Goal: Transaction & Acquisition: Purchase product/service

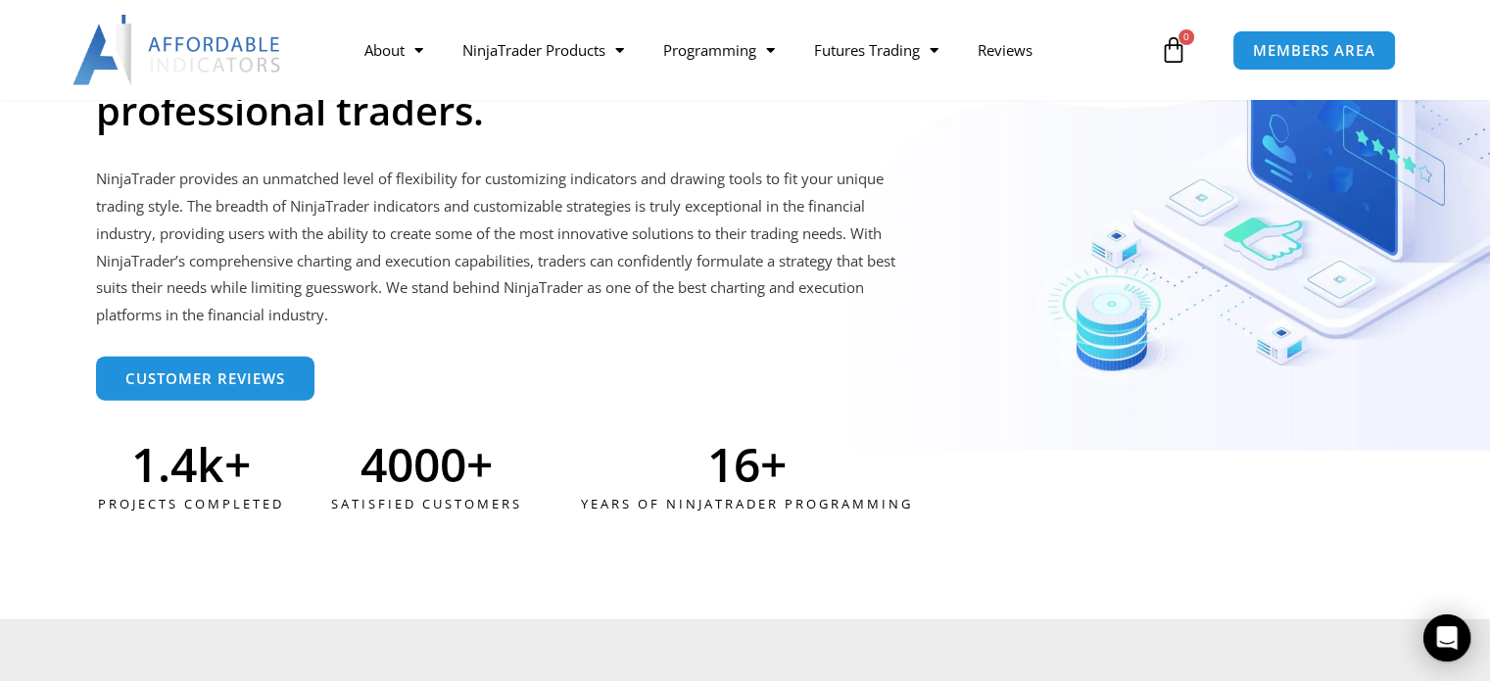
scroll to position [5007, 0]
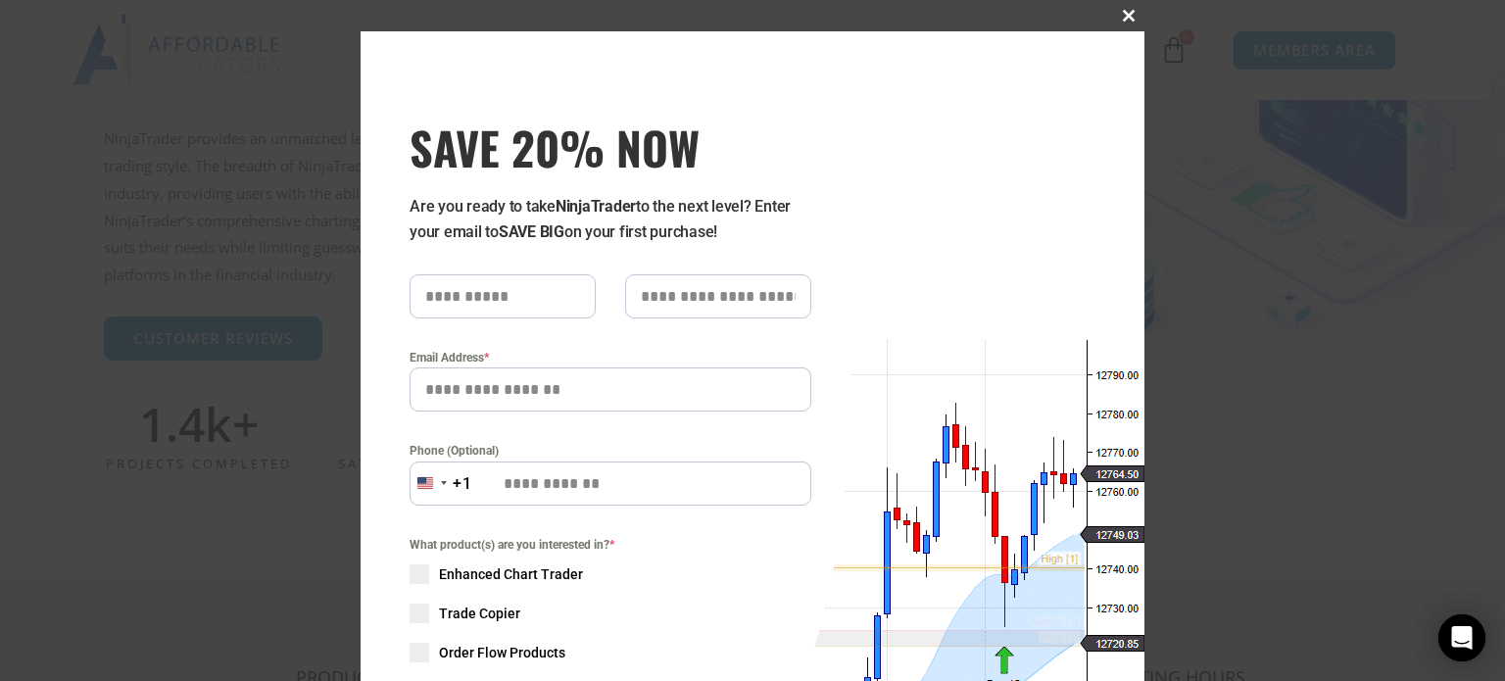
click at [1119, 20] on span at bounding box center [1128, 16] width 31 height 12
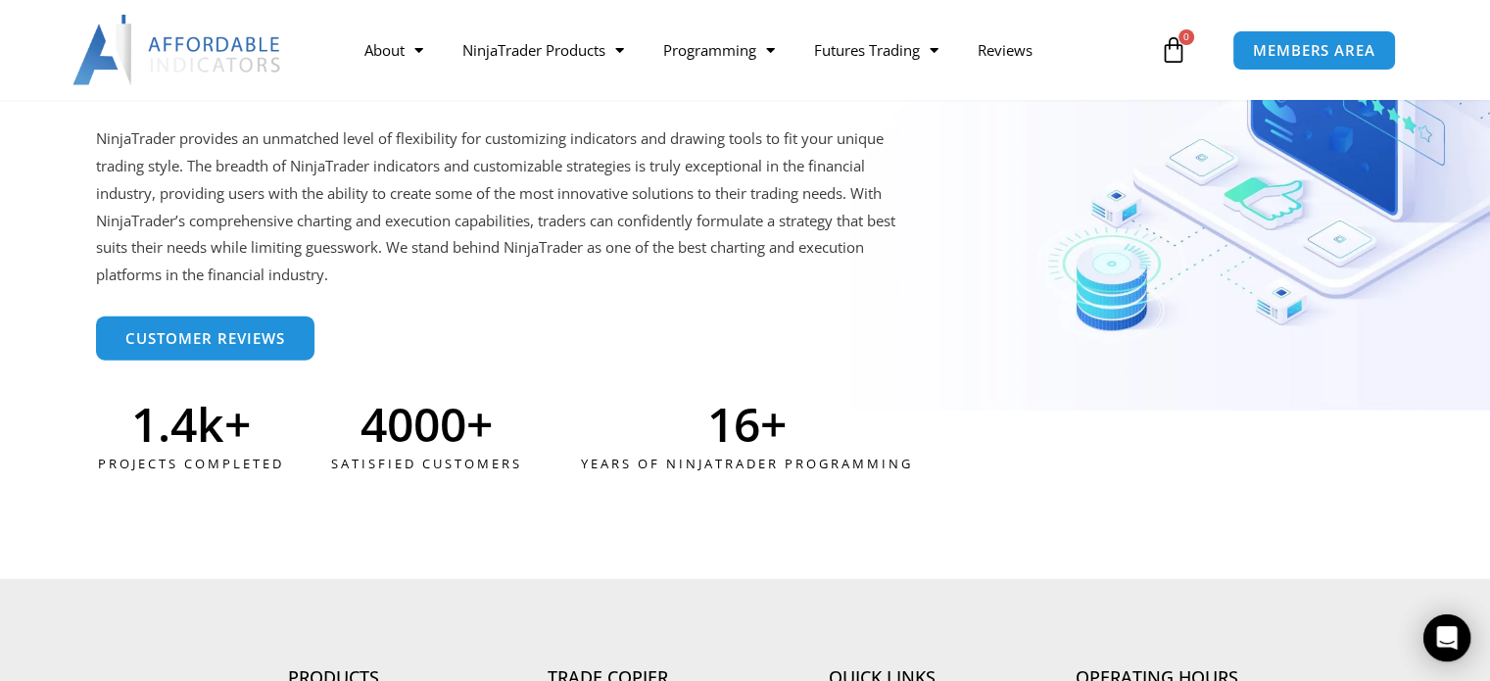
scroll to position [4964, 0]
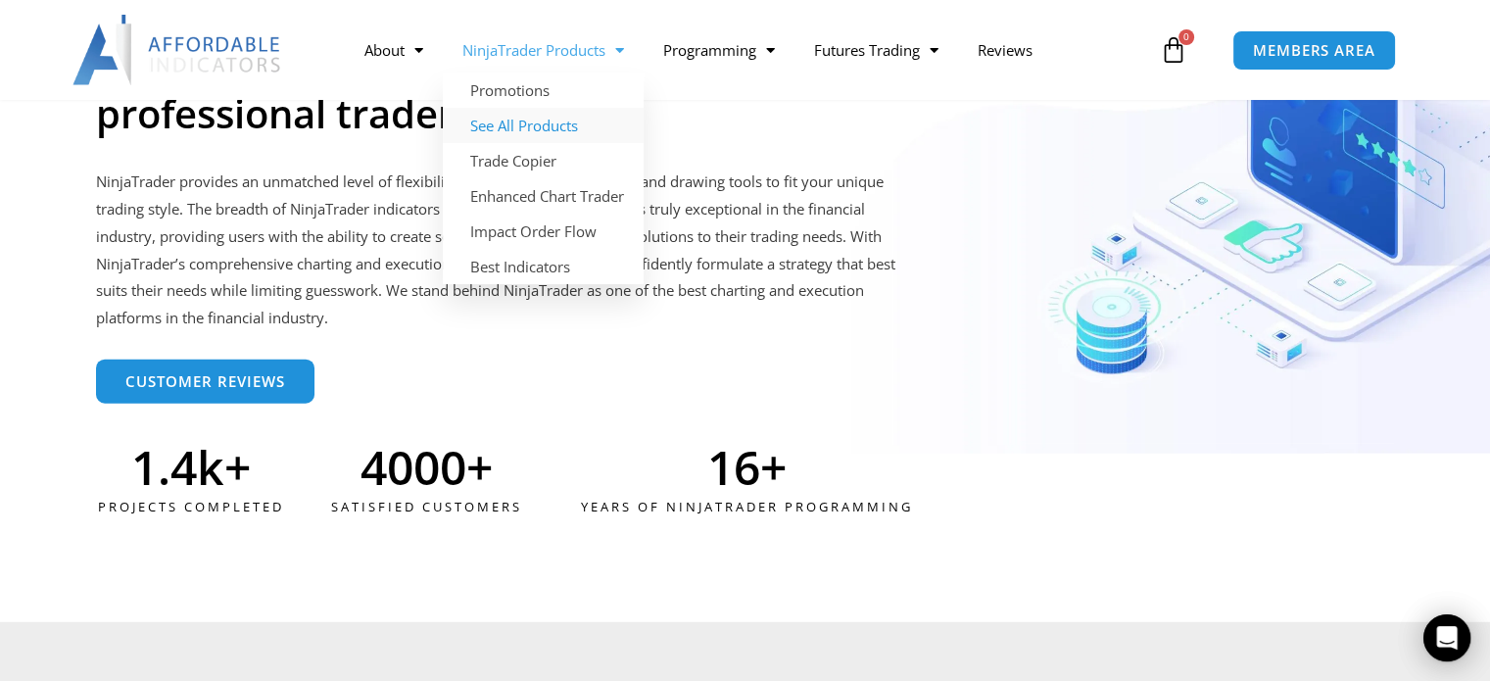
click at [545, 123] on link "See All Products" at bounding box center [543, 125] width 201 height 35
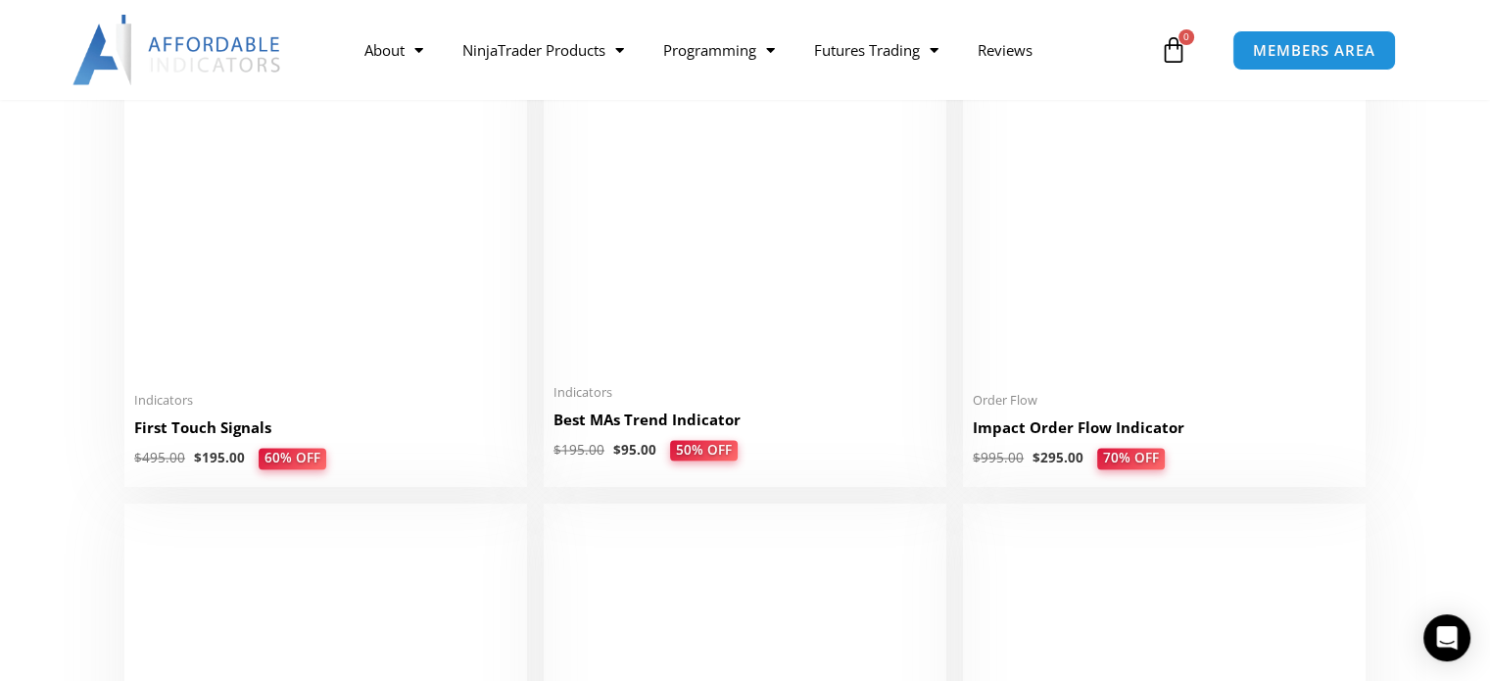
scroll to position [3235, 0]
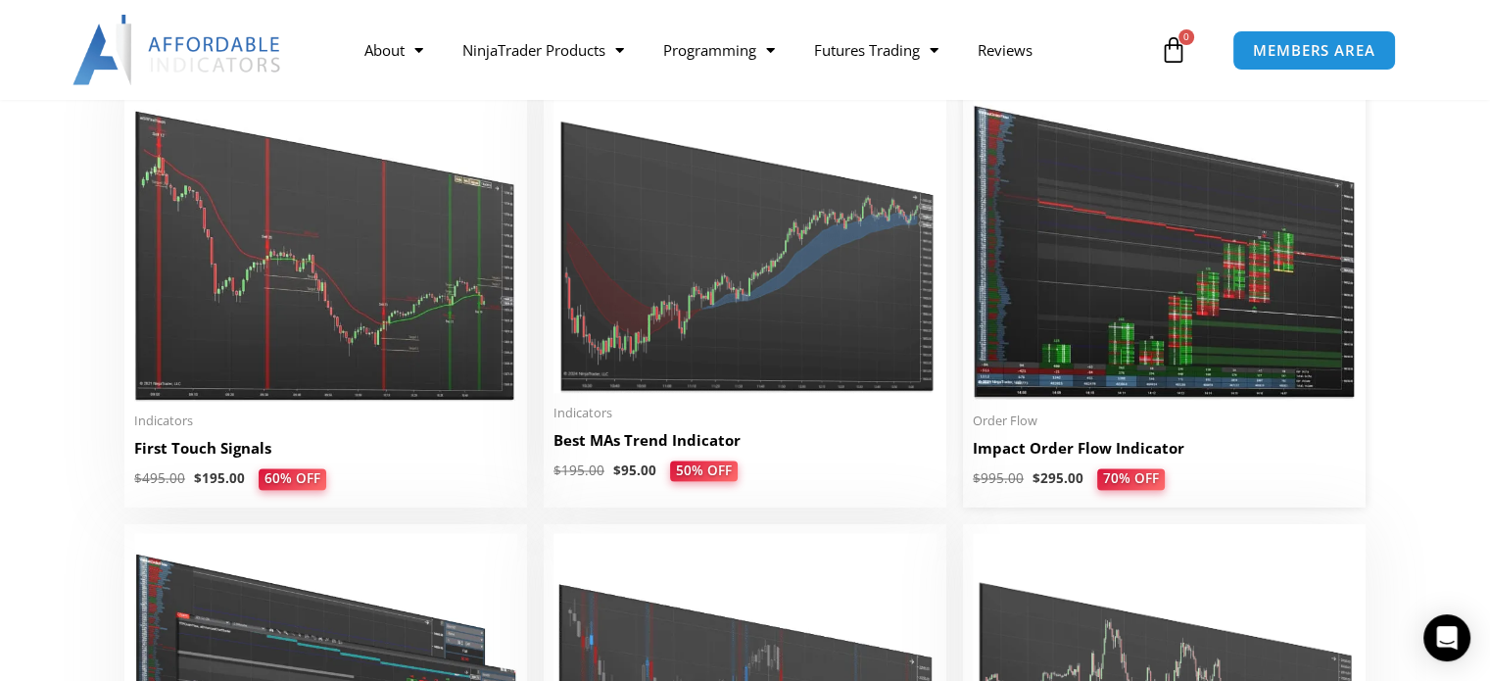
click at [1137, 309] on img at bounding box center [1164, 236] width 383 height 329
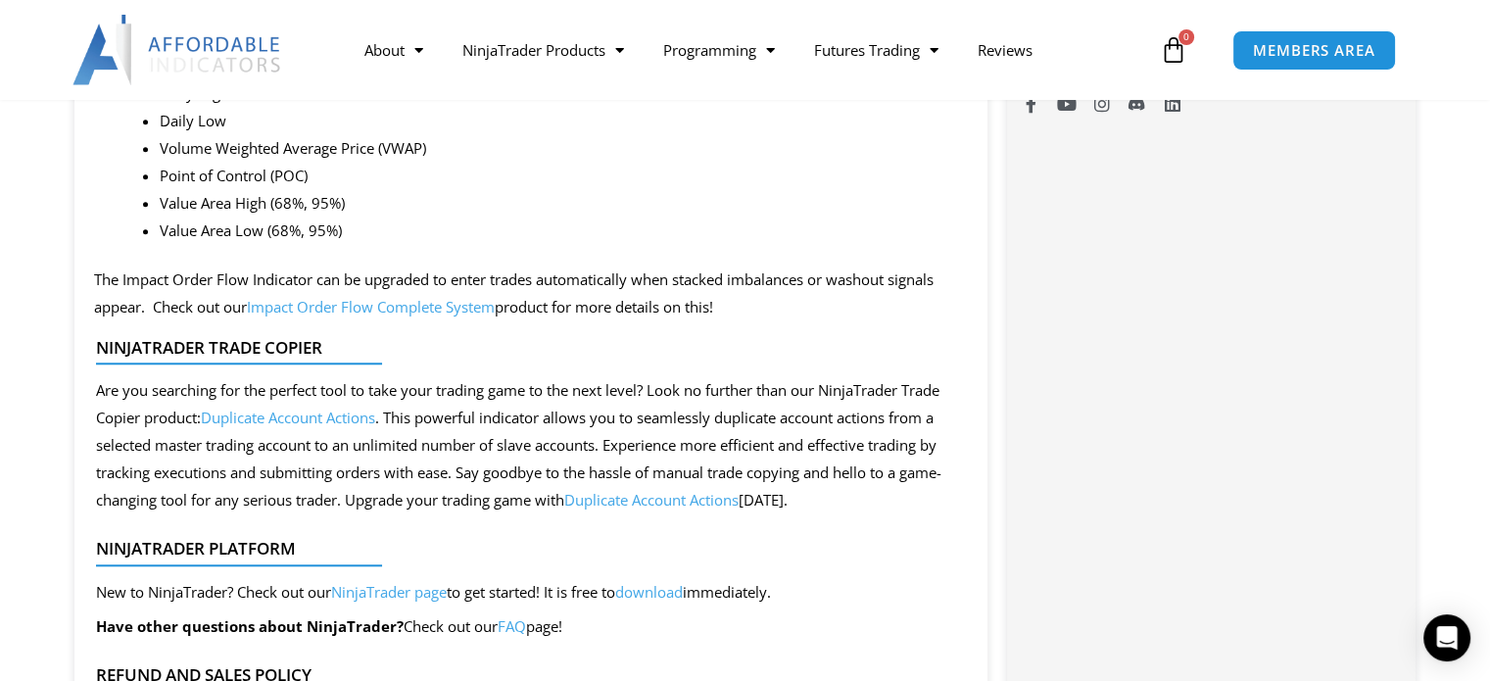
scroll to position [1665, 0]
click at [725, 503] on div "NinjaTrader Platform New to NinjaTrader? Check out our NinjaTrader page to get …" at bounding box center [531, 578] width 875 height 158
click at [739, 493] on link "Duplicate Account Actions" at bounding box center [651, 499] width 174 height 20
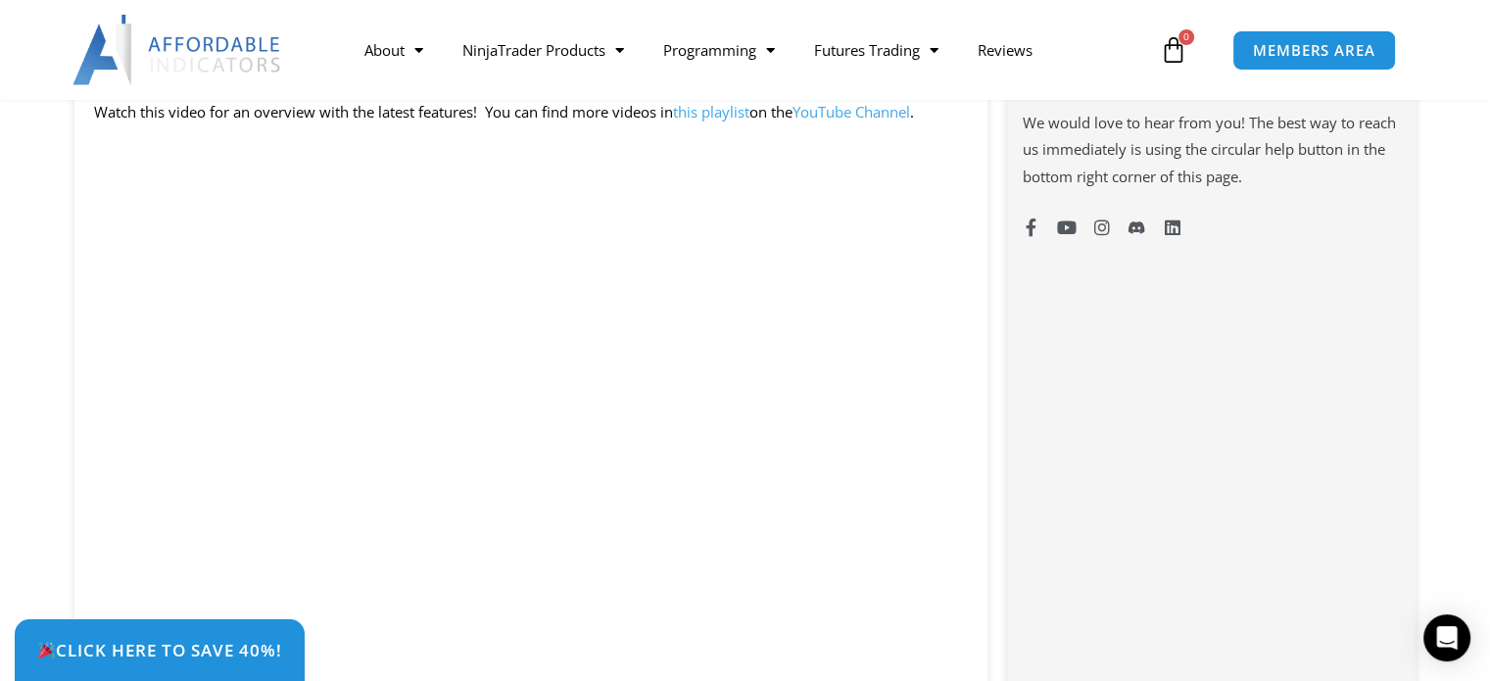
scroll to position [1511, 0]
